Goal: Task Accomplishment & Management: Use online tool/utility

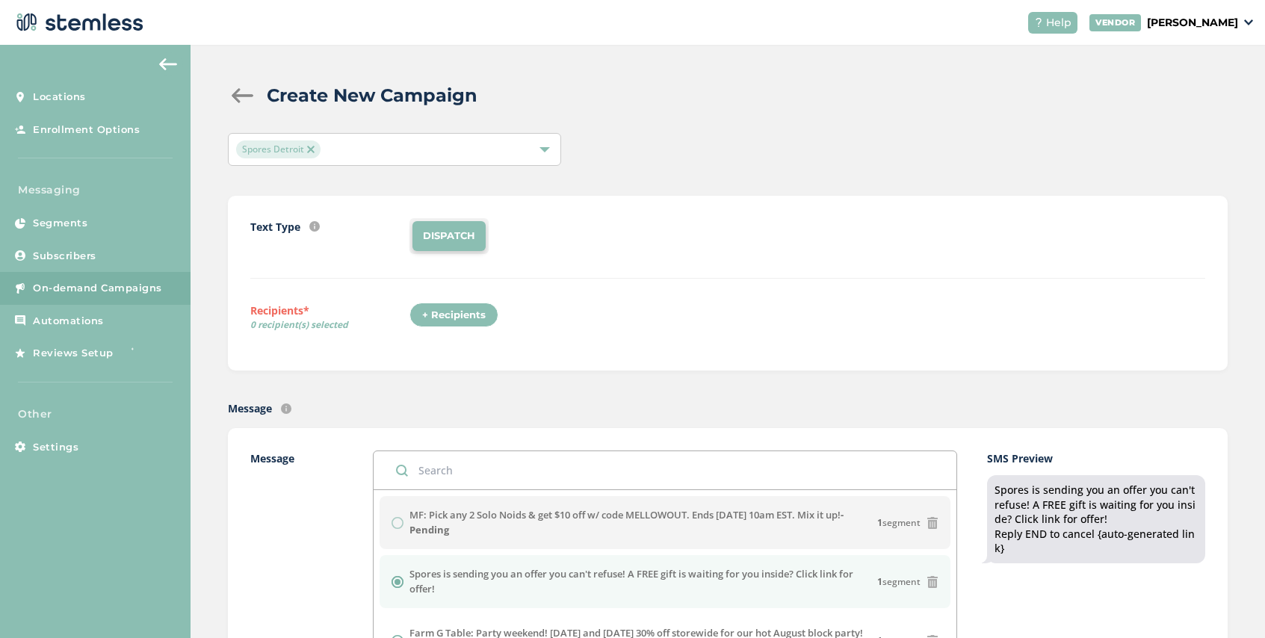
click at [313, 149] on img at bounding box center [310, 149] width 7 height 7
click at [334, 149] on div "Select Locations" at bounding box center [394, 149] width 333 height 33
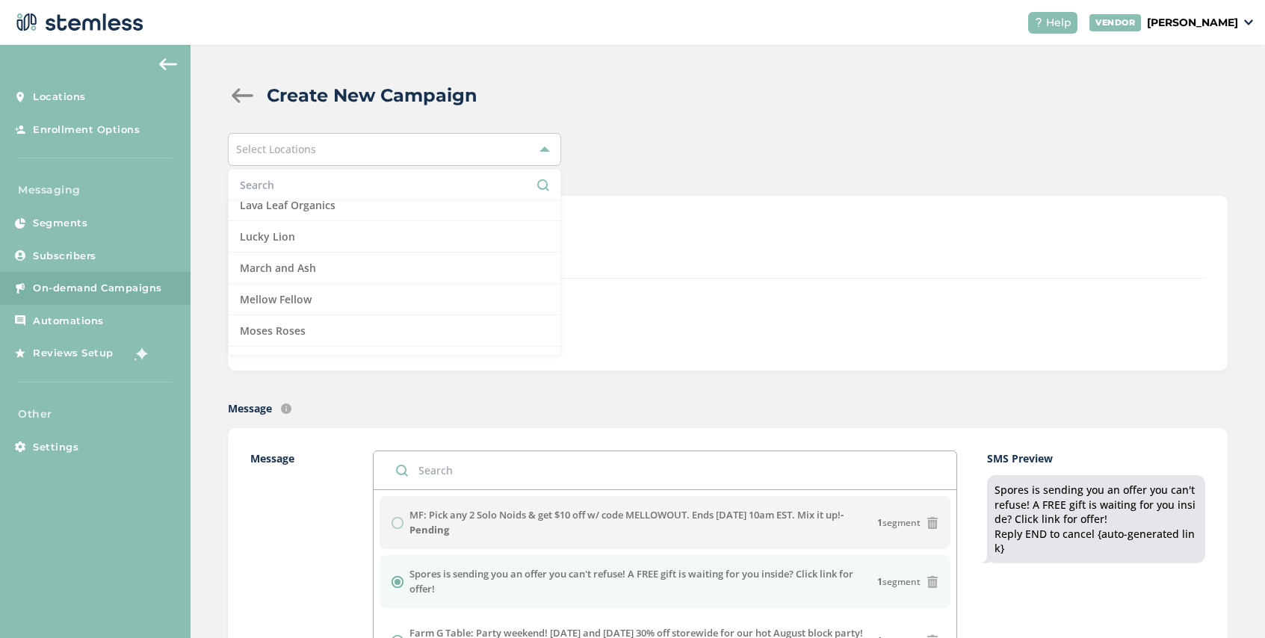
scroll to position [967, 0]
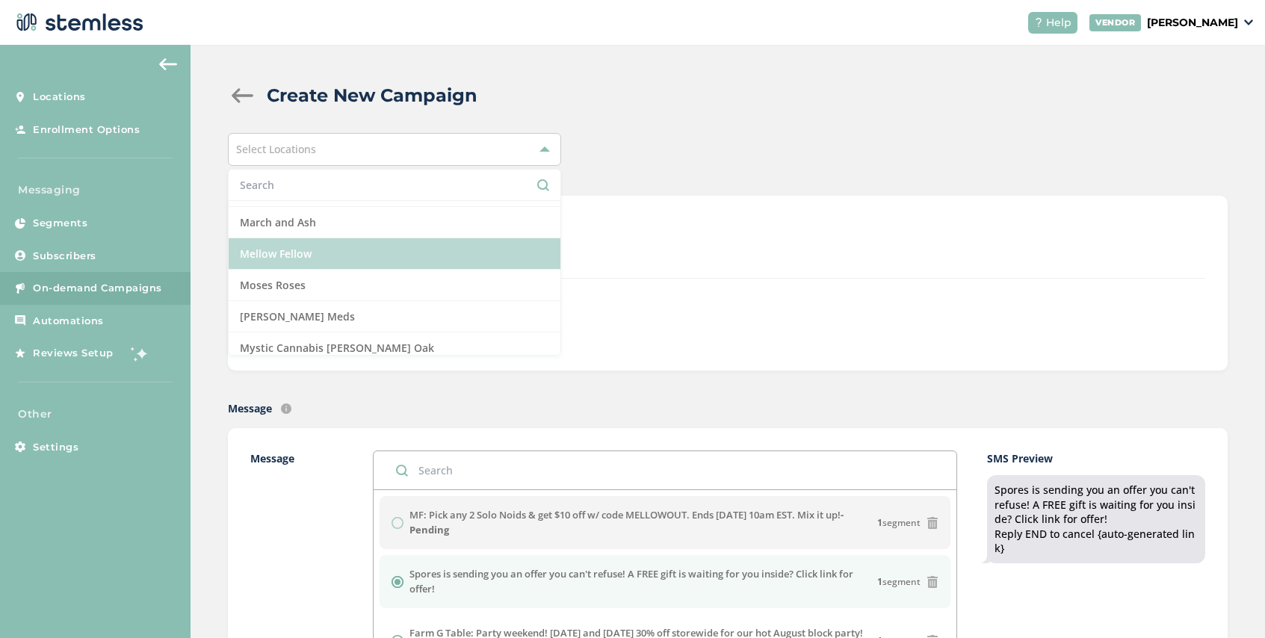
click at [318, 261] on li "Mellow Fellow" at bounding box center [395, 253] width 332 height 31
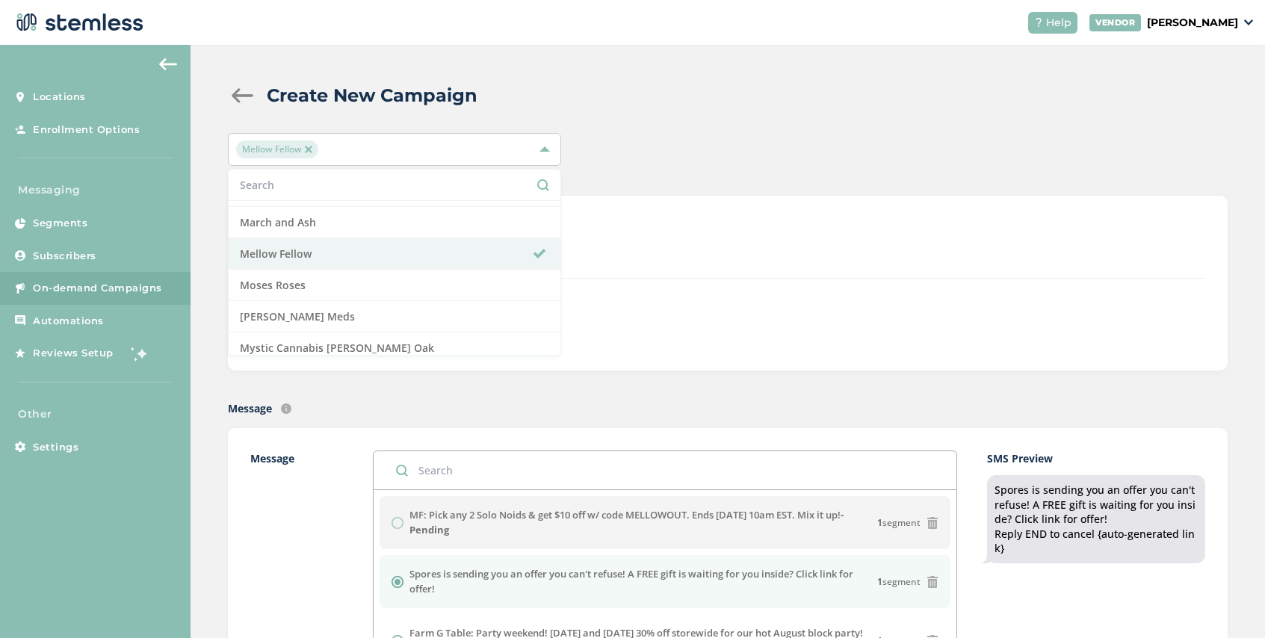
click at [616, 270] on div "Text Type SMS : A cost effective way to reach your customers. Send a intro text…" at bounding box center [727, 248] width 955 height 61
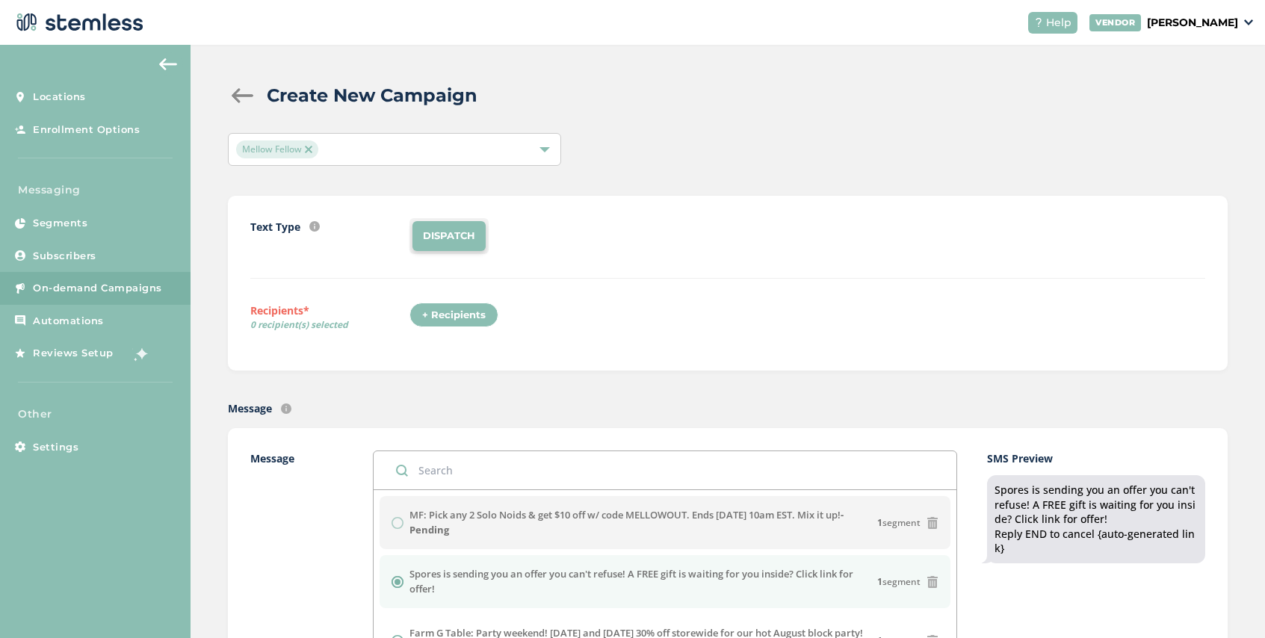
click at [471, 315] on div "+ Recipients" at bounding box center [453, 315] width 89 height 25
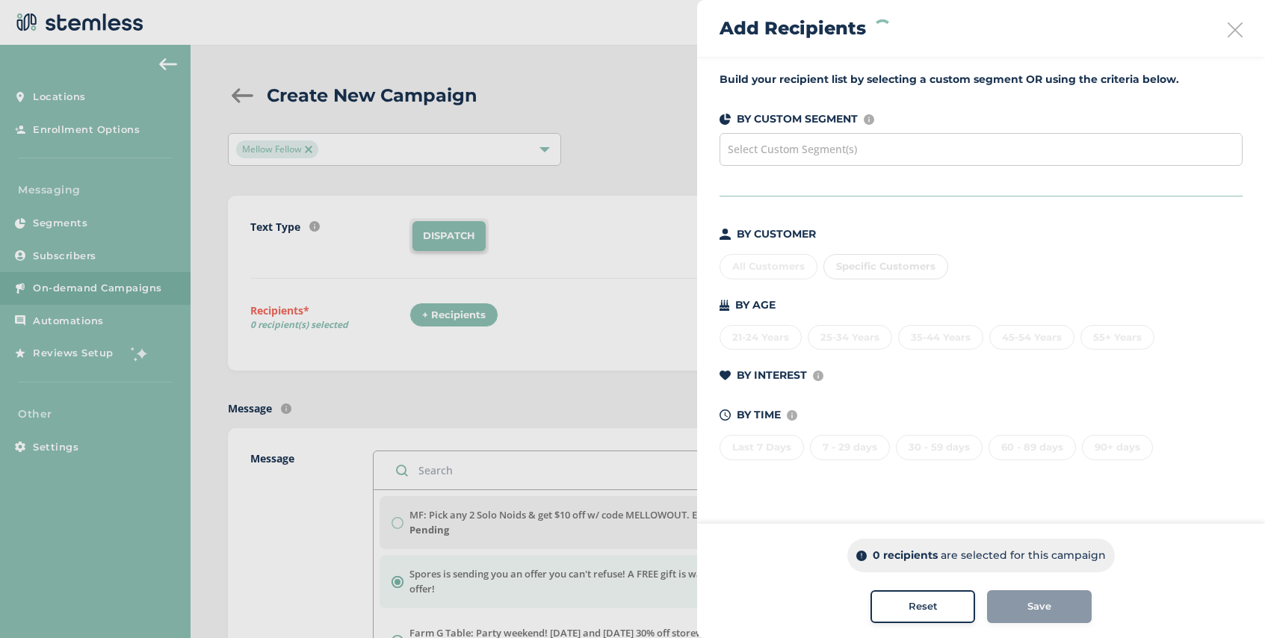
click at [852, 156] on div "Select Custom Segment(s)" at bounding box center [980, 149] width 523 height 33
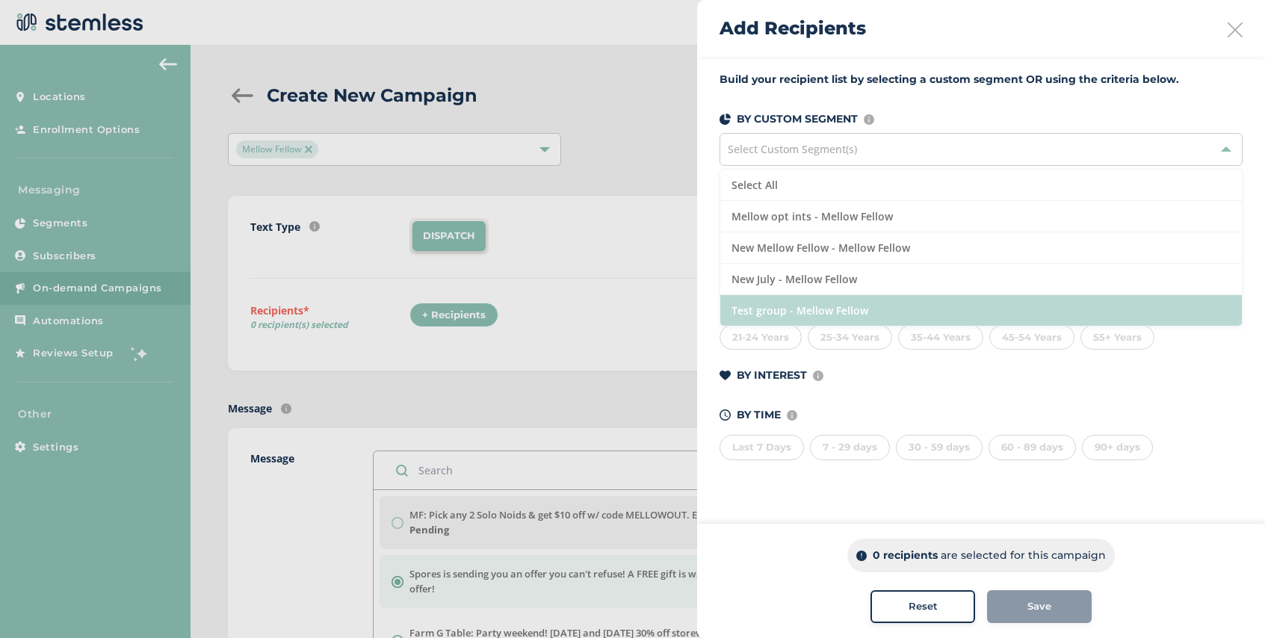
click at [835, 305] on li "Test group - Mellow Fellow" at bounding box center [980, 310] width 521 height 31
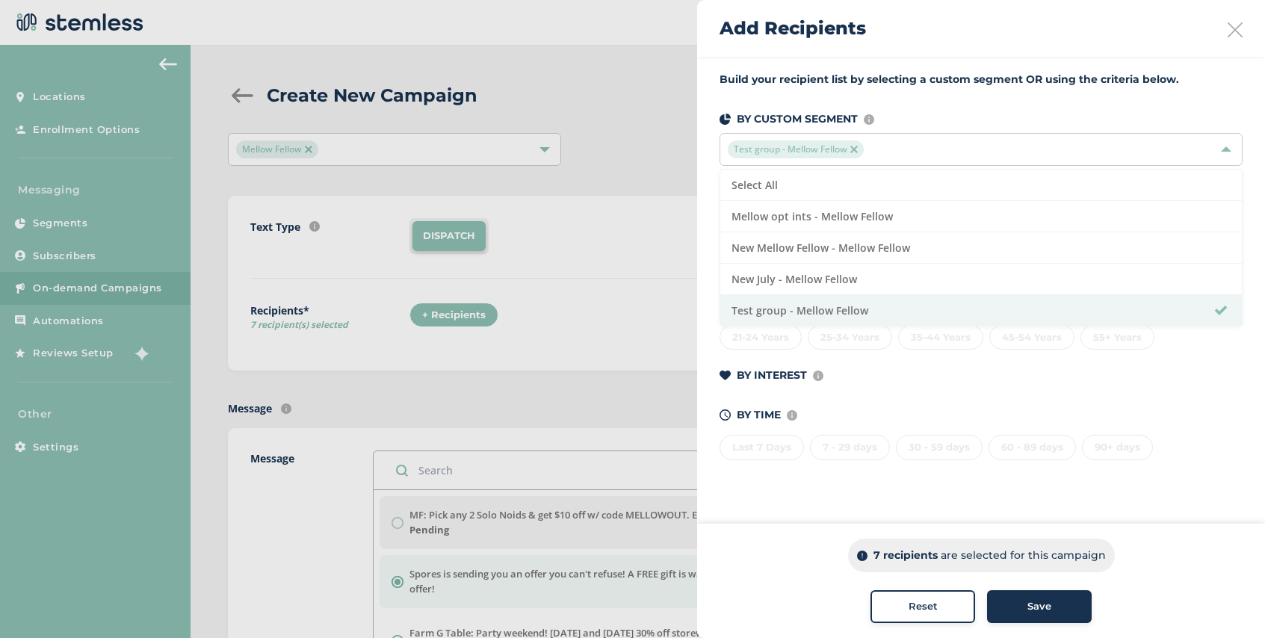
click at [1032, 610] on span "Save" at bounding box center [1039, 606] width 24 height 15
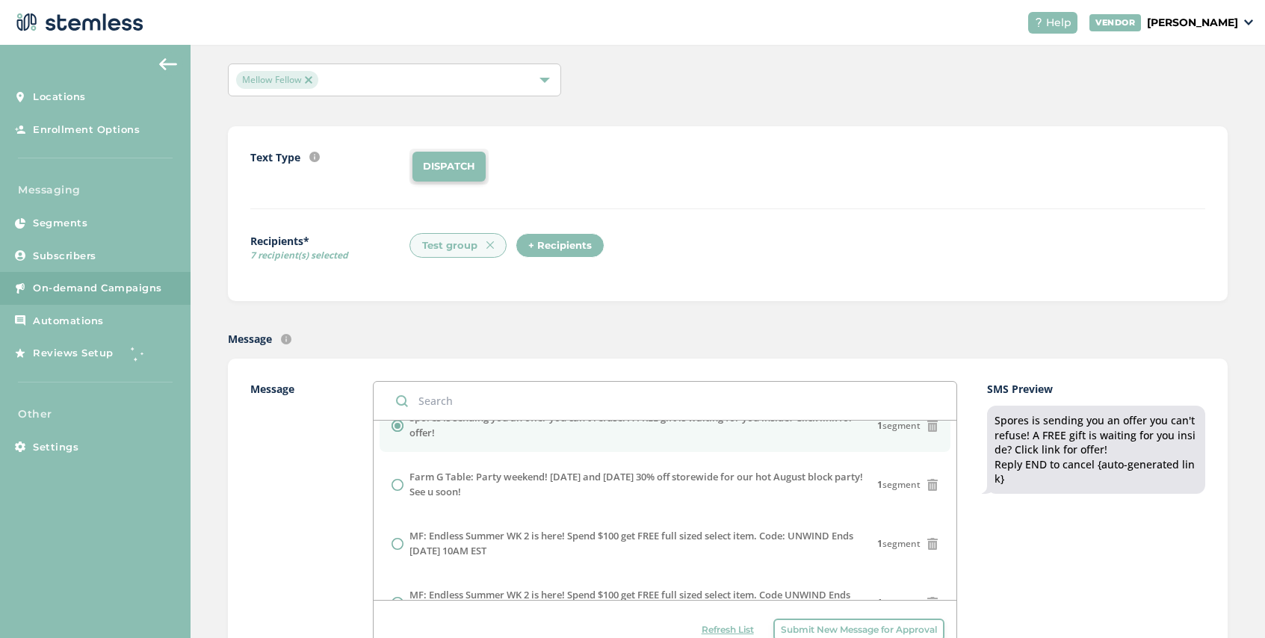
scroll to position [87, 0]
click at [727, 631] on span "Refresh List" at bounding box center [728, 629] width 52 height 13
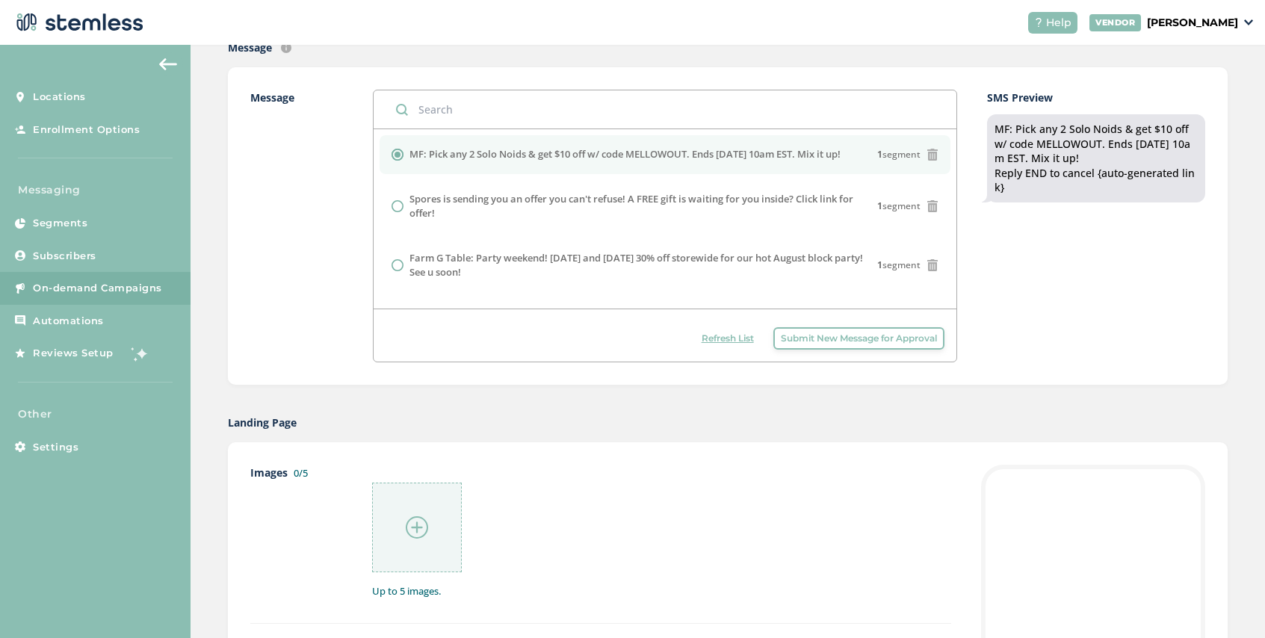
scroll to position [442, 0]
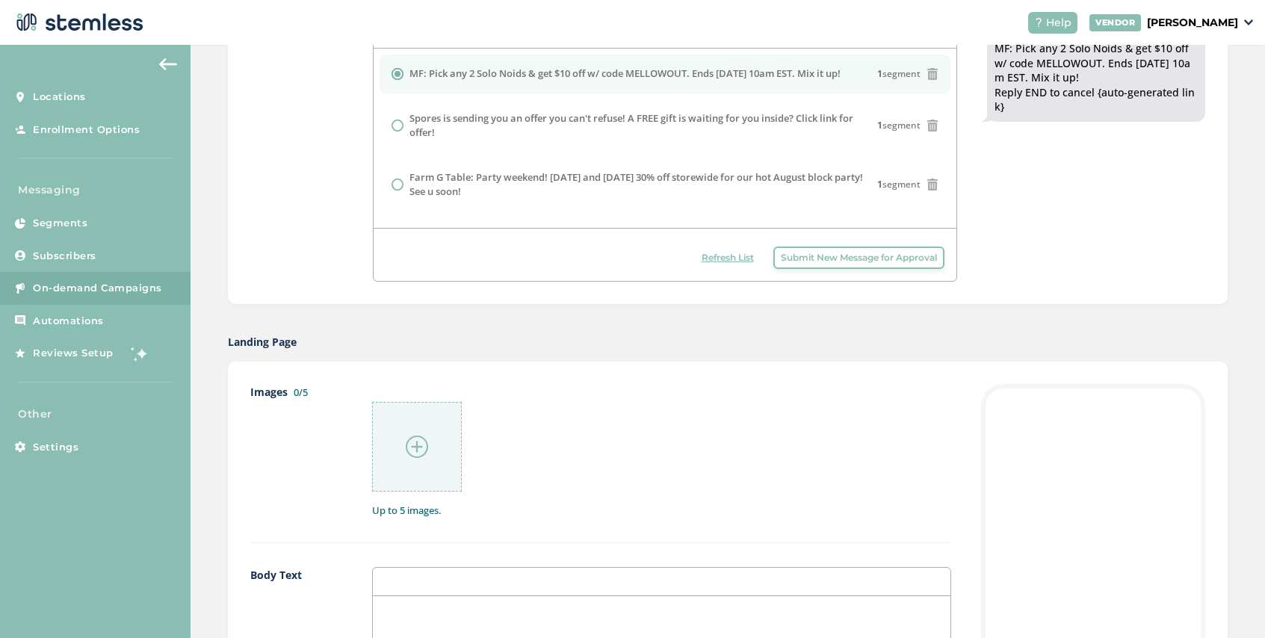
click at [414, 448] on img at bounding box center [417, 447] width 22 height 22
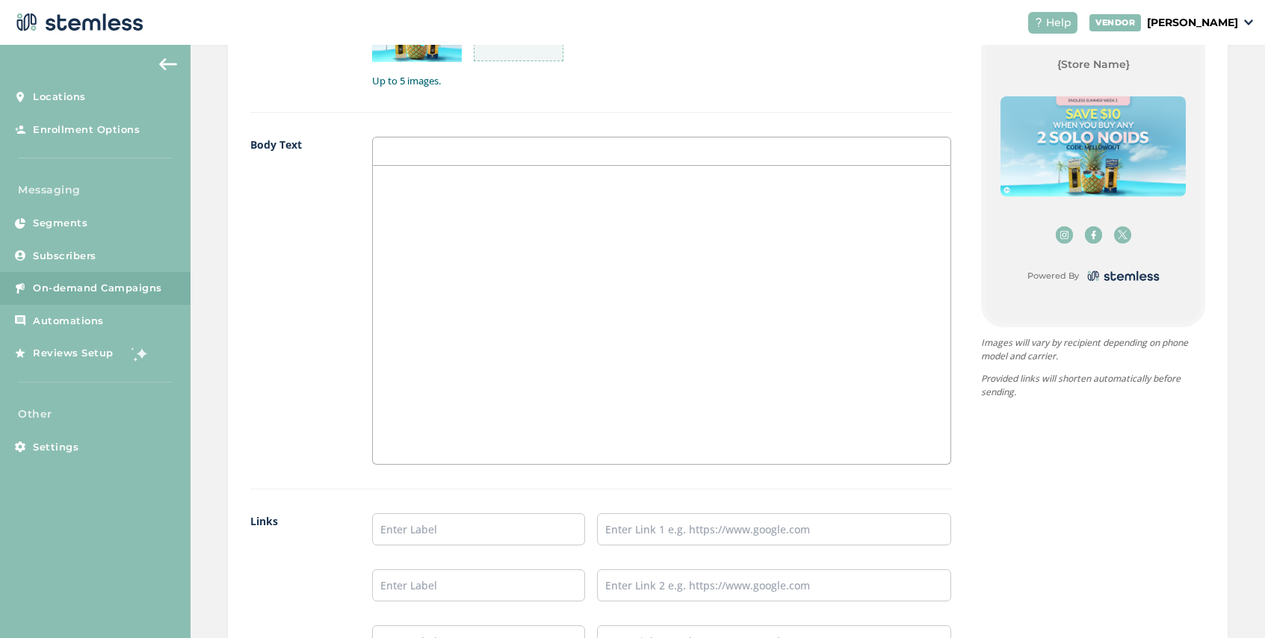
scroll to position [914, 0]
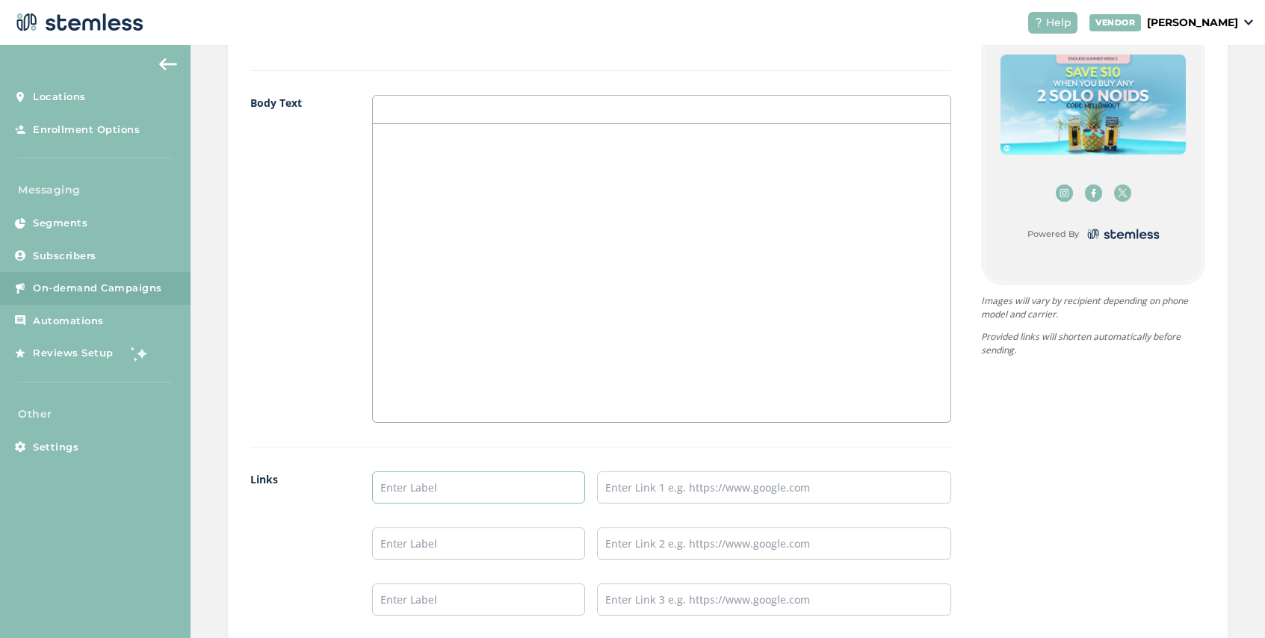
click at [429, 488] on input "text" at bounding box center [478, 487] width 213 height 32
type input "SHOP NOW"
click at [634, 483] on input "text" at bounding box center [774, 487] width 354 height 32
paste input "[URL][DOMAIN_NAME]"
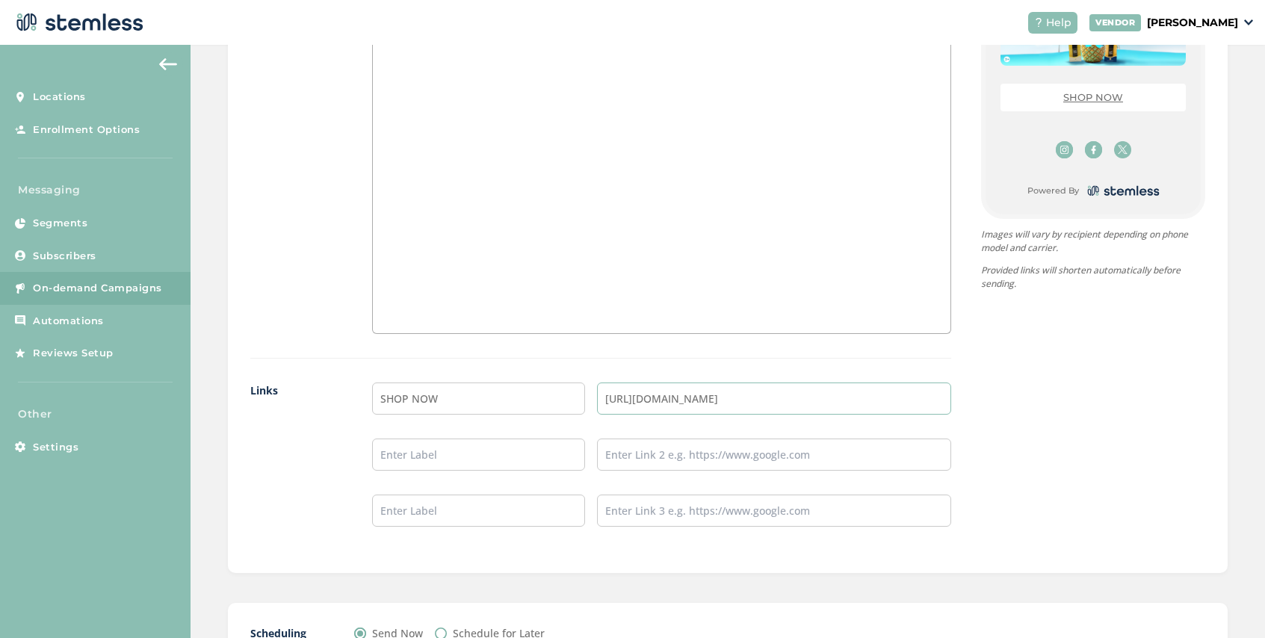
scroll to position [1122, 0]
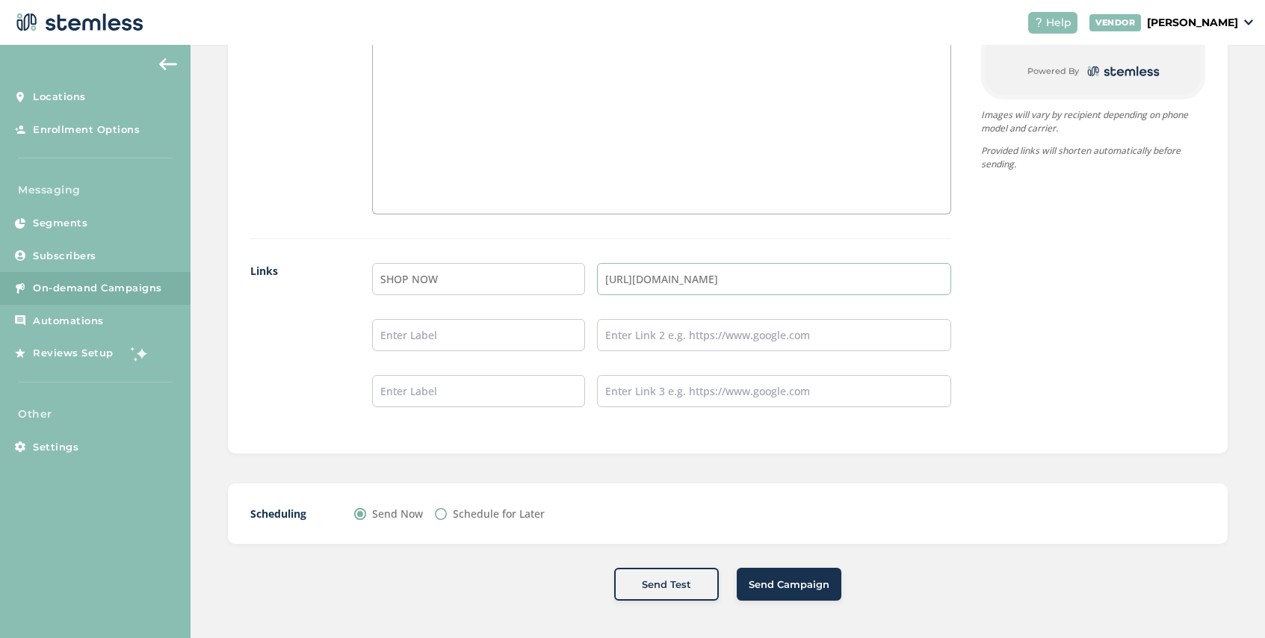
type input "[URL][DOMAIN_NAME]"
click at [770, 587] on span "Send Campaign" at bounding box center [789, 585] width 81 height 15
